Goal: Book appointment/travel/reservation

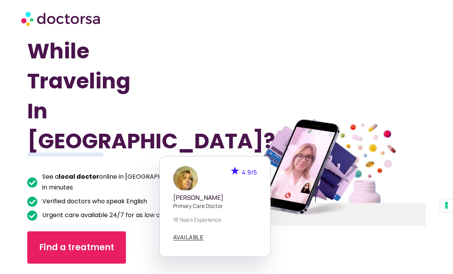
scroll to position [29, 0]
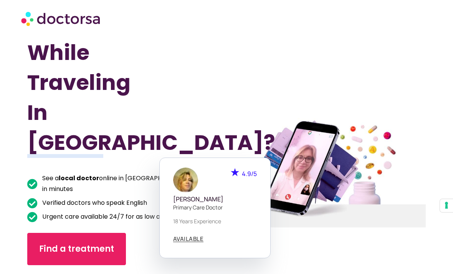
click at [193, 93] on h1 "Got Sick While Traveling In [GEOGRAPHIC_DATA]?" at bounding box center [111, 83] width 169 height 150
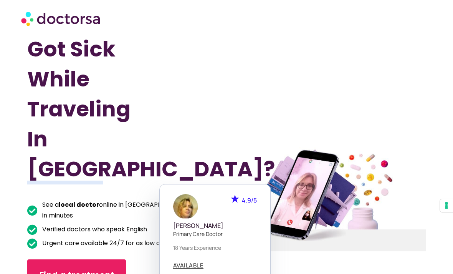
scroll to position [0, 0]
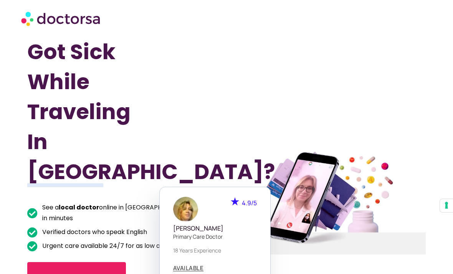
click at [66, 272] on span "Find a treatment" at bounding box center [76, 278] width 75 height 12
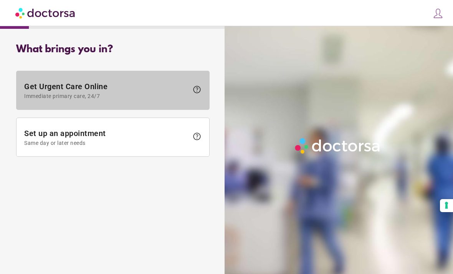
click at [53, 87] on span "Get Urgent Care Online Immediate primary care, 24/7" at bounding box center [106, 90] width 164 height 17
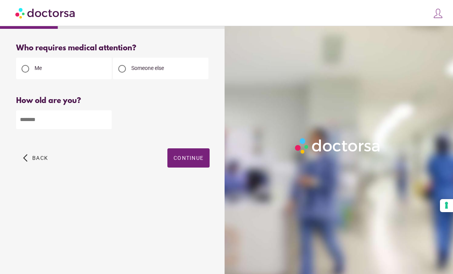
click at [125, 71] on div at bounding box center [122, 69] width 8 height 8
click at [39, 122] on input "number" at bounding box center [64, 119] width 96 height 19
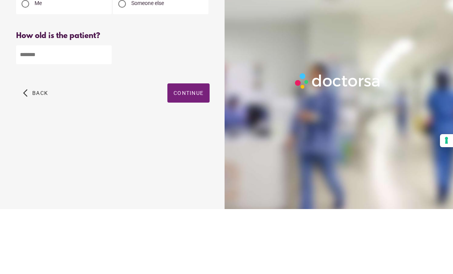
type input "**"
click at [185, 155] on span "Continue" at bounding box center [188, 158] width 30 height 6
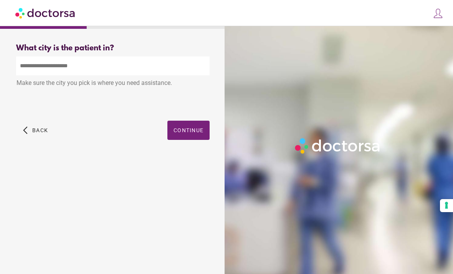
click at [32, 69] on input "text" at bounding box center [112, 65] width 193 height 19
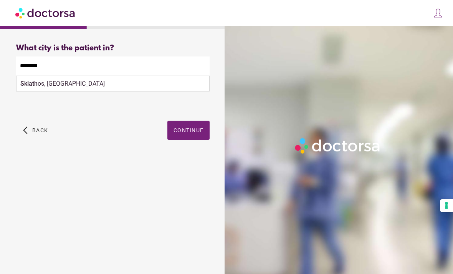
click at [26, 86] on strong "Skiath" at bounding box center [28, 83] width 17 height 7
type input "**********"
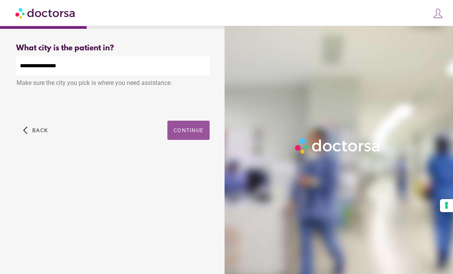
click at [188, 136] on span "button" at bounding box center [188, 129] width 42 height 19
click at [191, 130] on span "Continue" at bounding box center [188, 130] width 30 height 6
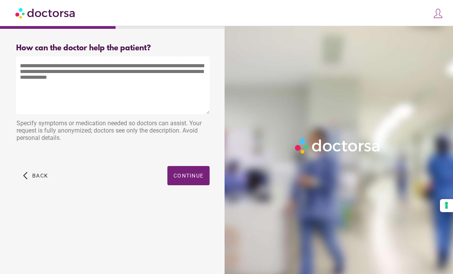
click at [23, 65] on textarea at bounding box center [112, 85] width 193 height 58
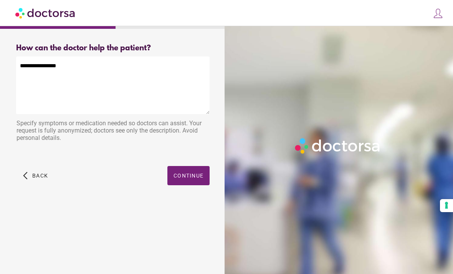
type textarea "**********"
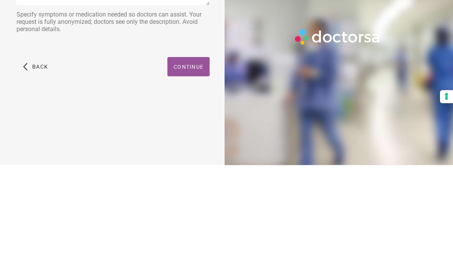
click at [189, 172] on span "Continue" at bounding box center [188, 175] width 30 height 6
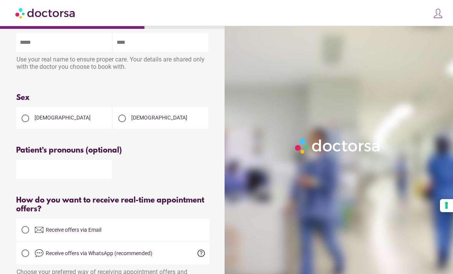
click at [23, 118] on div at bounding box center [25, 118] width 8 height 8
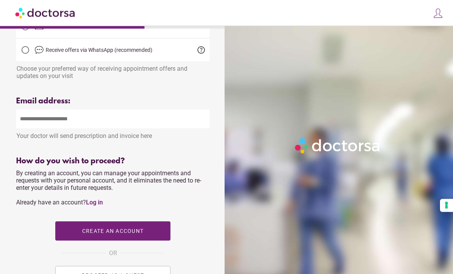
scroll to position [220, 0]
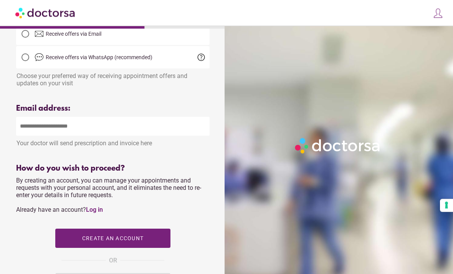
click at [25, 131] on input "email" at bounding box center [112, 126] width 193 height 19
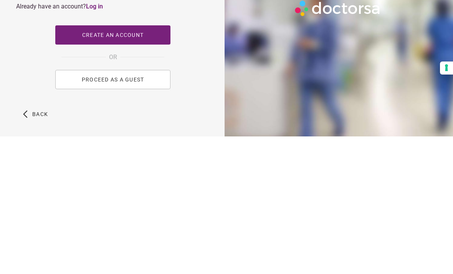
scroll to position [294, 0]
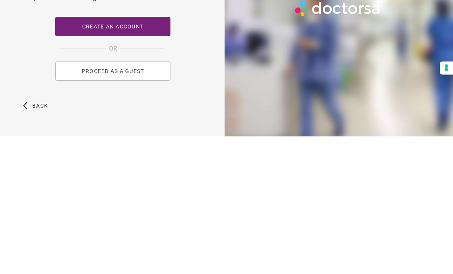
type input "**********"
click at [111, 205] on span "PROCEED AS A GUEST" at bounding box center [113, 208] width 63 height 6
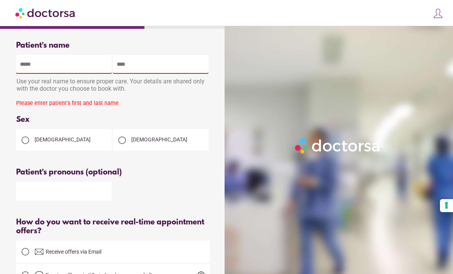
scroll to position [0, 0]
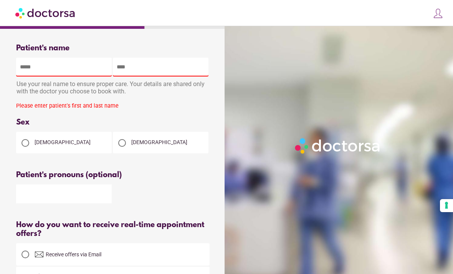
click at [40, 69] on input "text" at bounding box center [64, 67] width 96 height 19
type input "******"
click at [138, 64] on input "text" at bounding box center [161, 67] width 96 height 19
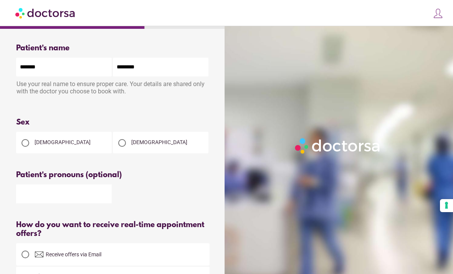
type input "*********"
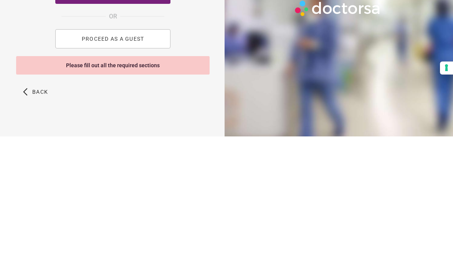
scroll to position [366, 0]
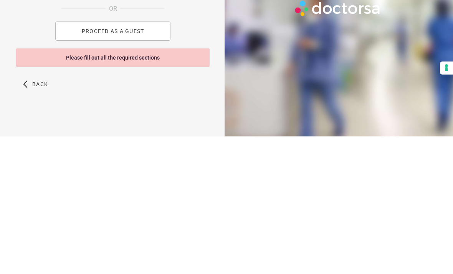
click at [106, 165] on span "PROCEED AS A GUEST" at bounding box center [113, 168] width 63 height 6
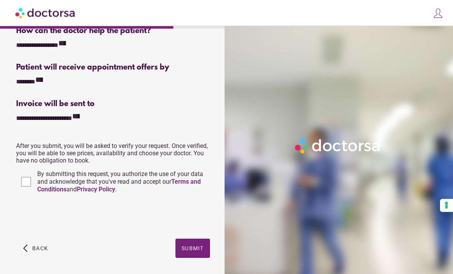
scroll to position [155, 0]
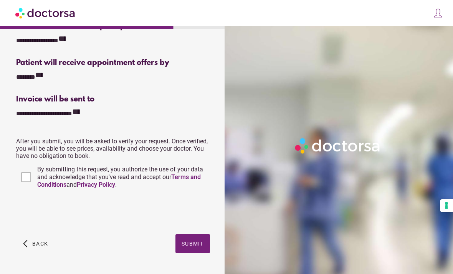
click at [198, 241] on span "button" at bounding box center [192, 243] width 35 height 19
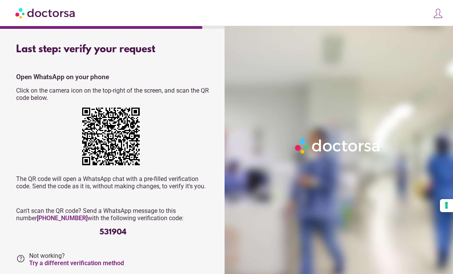
click at [439, 13] on img at bounding box center [437, 13] width 11 height 11
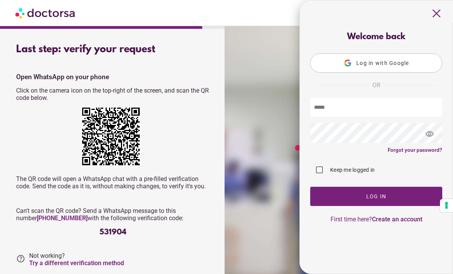
click at [437, 17] on span "close" at bounding box center [436, 13] width 15 height 15
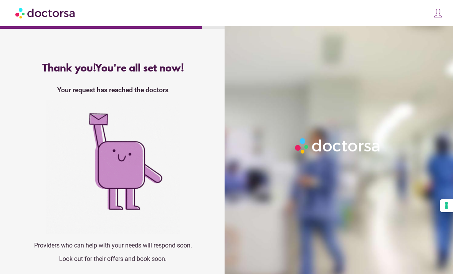
scroll to position [25, 0]
